Goal: Task Accomplishment & Management: Use online tool/utility

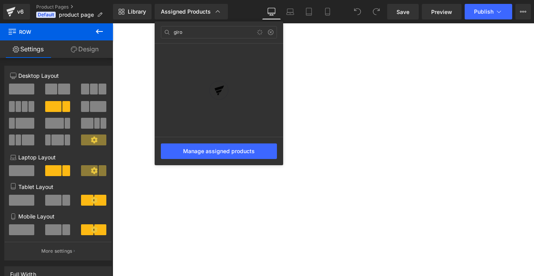
select select "S"
select select "[DEMOGRAPHIC_DATA]"
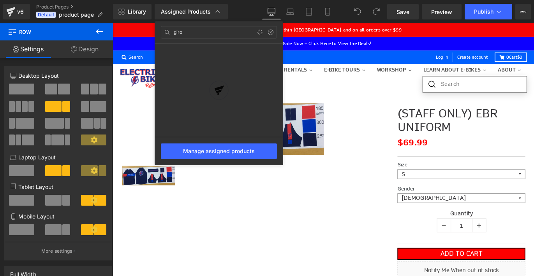
type input "giro"
type input "giro bravo"
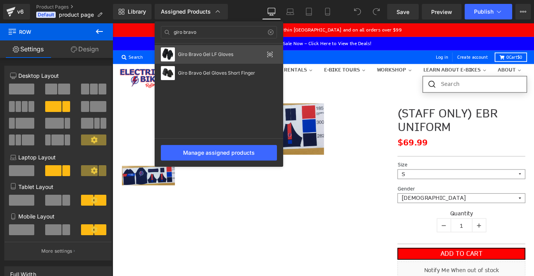
click at [228, 58] on div "Giro Bravo Gel LF Gloves" at bounding box center [219, 54] width 128 height 19
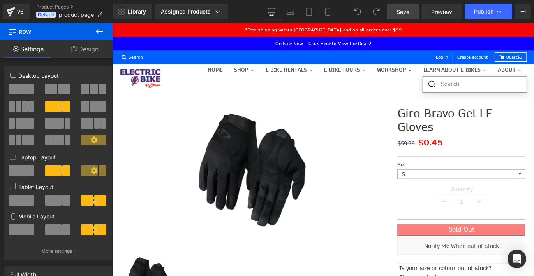
click at [404, 14] on span "Save" at bounding box center [402, 12] width 13 height 8
click at [448, 16] on link "Preview" at bounding box center [442, 12] width 40 height 16
click at [481, 15] on button "Publish" at bounding box center [487, 12] width 47 height 16
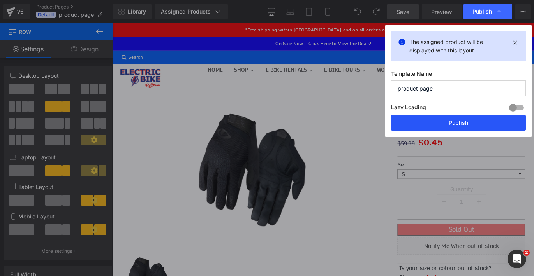
click at [458, 118] on button "Publish" at bounding box center [458, 123] width 135 height 16
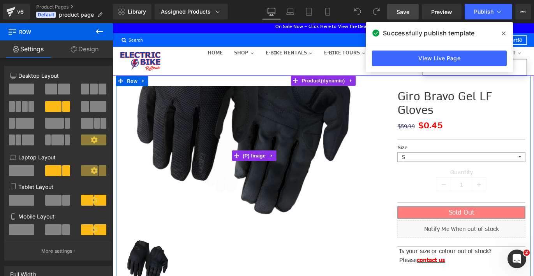
scroll to position [39, 0]
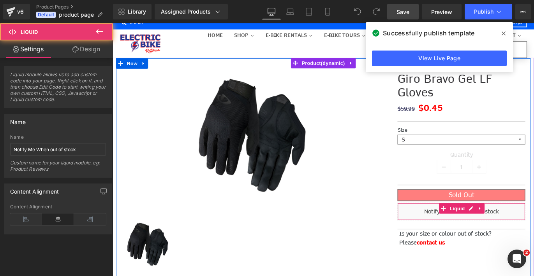
click at [487, 231] on div "Liquid" at bounding box center [502, 233] width 143 height 19
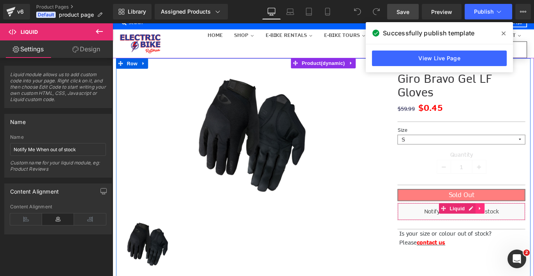
click at [519, 231] on link at bounding box center [524, 231] width 10 height 12
click at [527, 232] on icon at bounding box center [528, 230] width 5 height 5
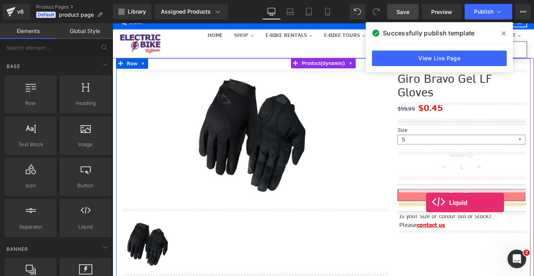
drag, startPoint x: 206, startPoint y: 238, endPoint x: 463, endPoint y: 224, distance: 256.9
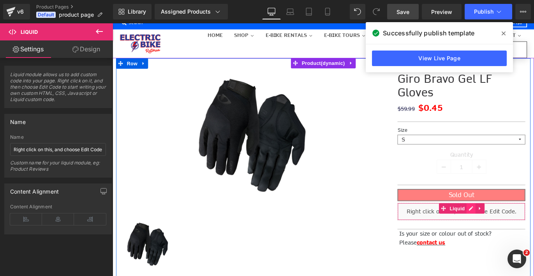
click at [514, 235] on div "Liquid" at bounding box center [502, 233] width 143 height 19
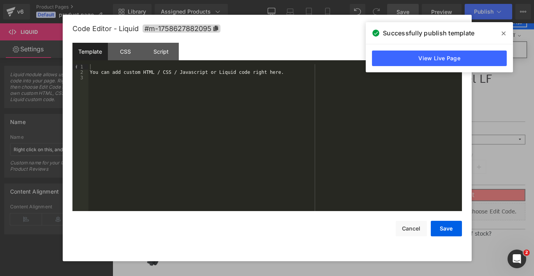
click at [285, 98] on div "You can add custom HTML / CSS / Javascript or Liquid code right here." at bounding box center [274, 143] width 373 height 158
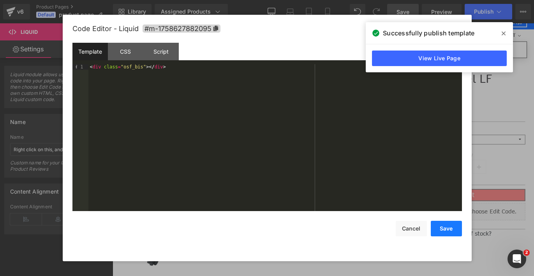
click at [447, 229] on button "Save" at bounding box center [446, 229] width 31 height 16
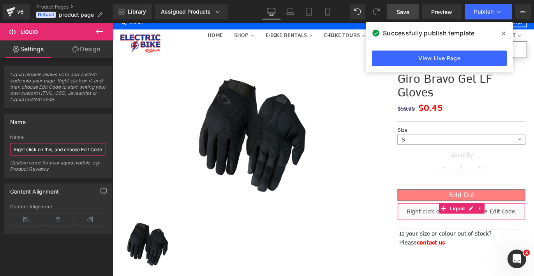
click at [98, 145] on input "Right click on this, and choose Edit Code." at bounding box center [58, 149] width 96 height 13
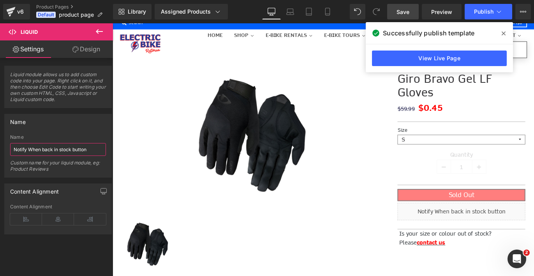
type input "Notify When back in stock button"
click at [409, 11] on span "Save" at bounding box center [402, 12] width 13 height 8
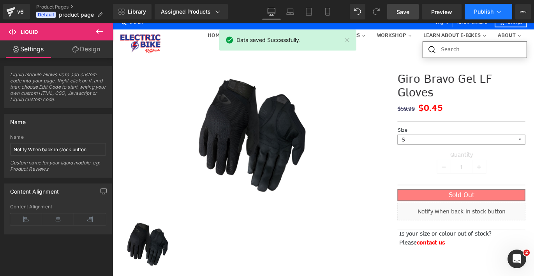
click at [489, 11] on span "Publish" at bounding box center [483, 12] width 19 height 6
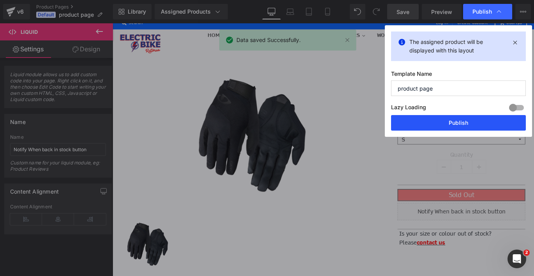
click at [468, 120] on button "Publish" at bounding box center [458, 123] width 135 height 16
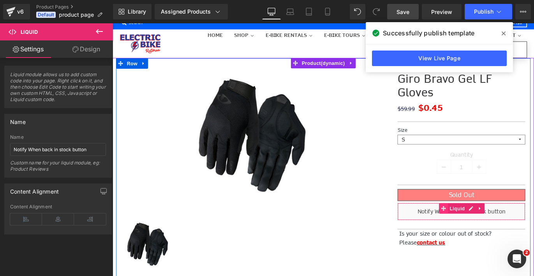
click at [485, 235] on span at bounding box center [482, 231] width 10 height 12
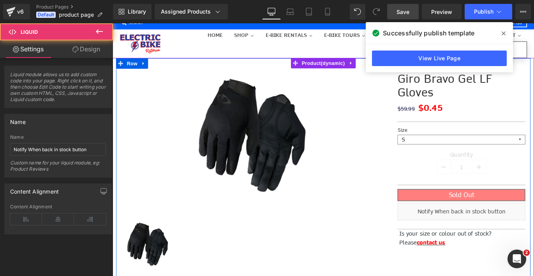
click at [513, 231] on div "Liquid" at bounding box center [502, 233] width 143 height 19
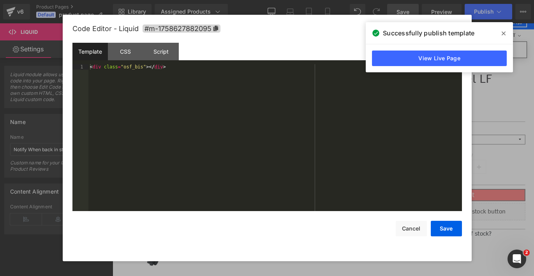
click at [503, 35] on icon at bounding box center [503, 33] width 4 height 6
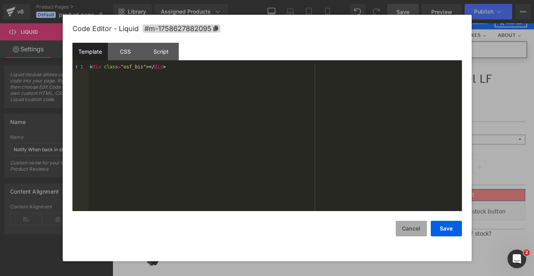
click at [409, 230] on button "Cancel" at bounding box center [411, 229] width 31 height 16
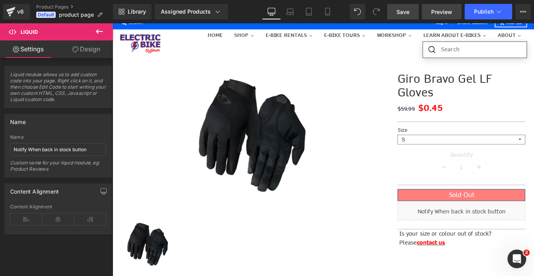
click at [450, 14] on span "Preview" at bounding box center [441, 12] width 21 height 8
click at [484, 16] on button "Publish" at bounding box center [487, 12] width 47 height 16
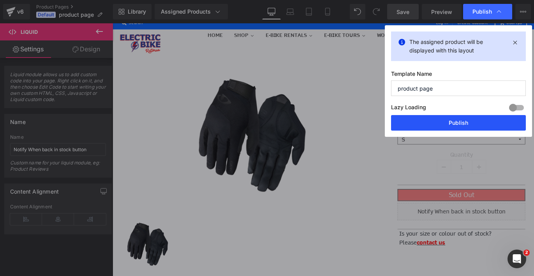
click at [478, 122] on button "Publish" at bounding box center [458, 123] width 135 height 16
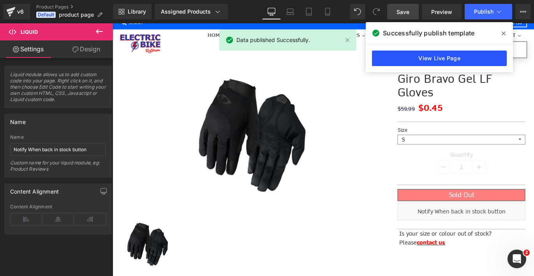
click at [486, 61] on link "View Live Page" at bounding box center [439, 59] width 135 height 16
